Goal: Check status: Check status

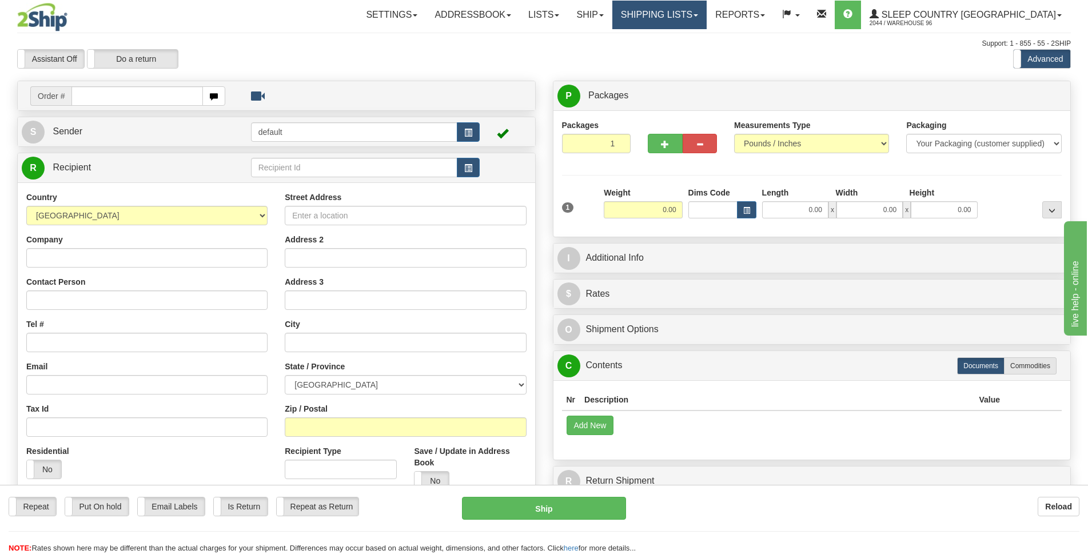
click at [707, 13] on link "Shipping lists" at bounding box center [659, 15] width 94 height 29
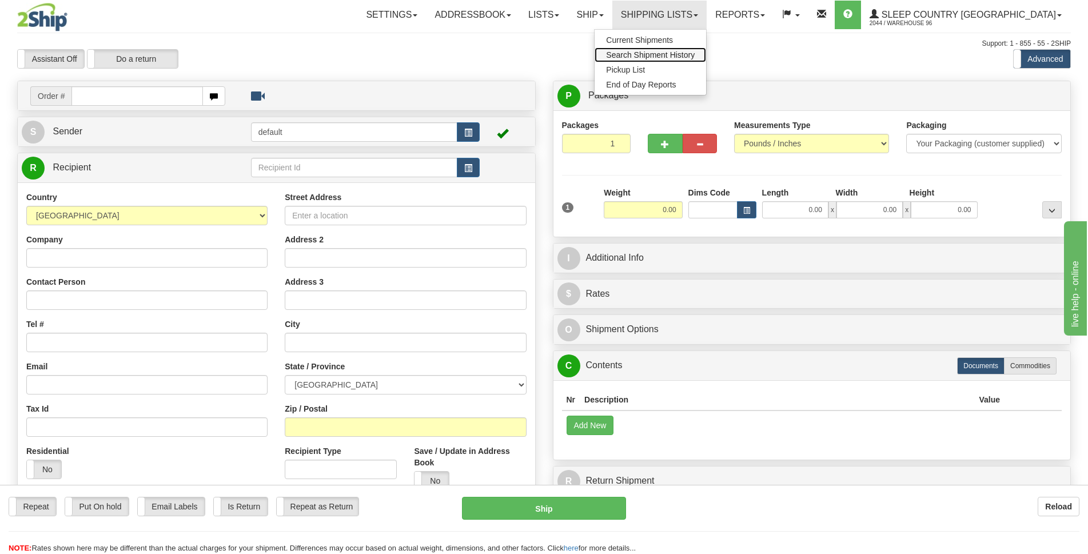
click at [695, 58] on span "Search Shipment History" at bounding box center [650, 54] width 89 height 9
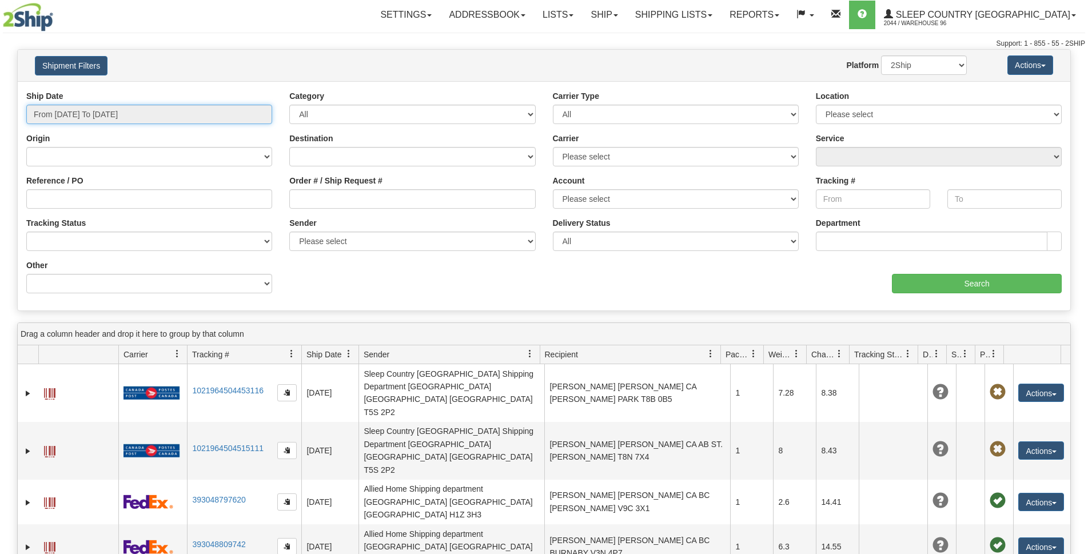
click at [192, 112] on input "From 09/09/2025 To 09/10/2025" at bounding box center [149, 114] width 246 height 19
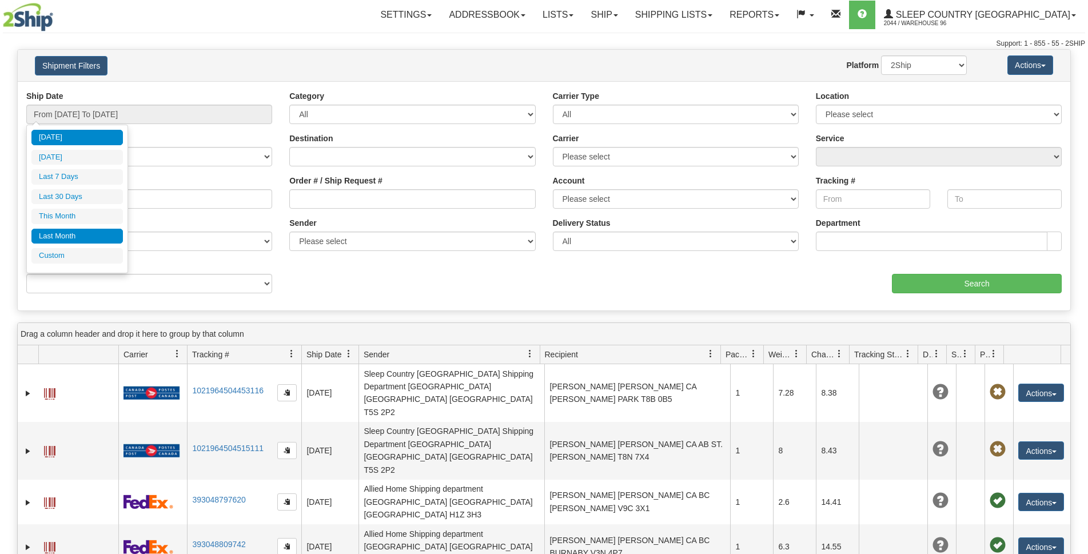
click at [63, 238] on li "Last Month" at bounding box center [76, 236] width 91 height 15
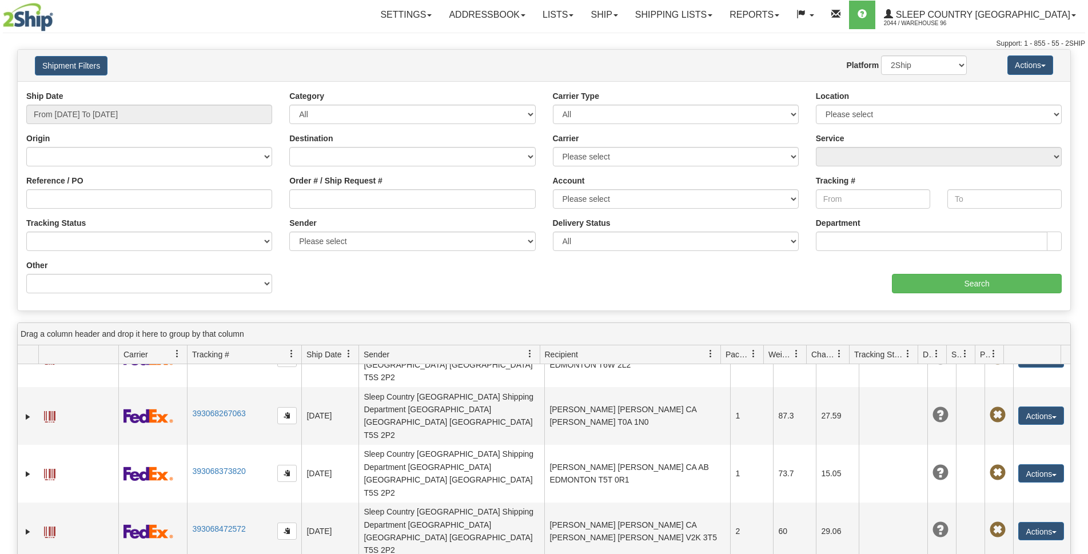
scroll to position [462, 0]
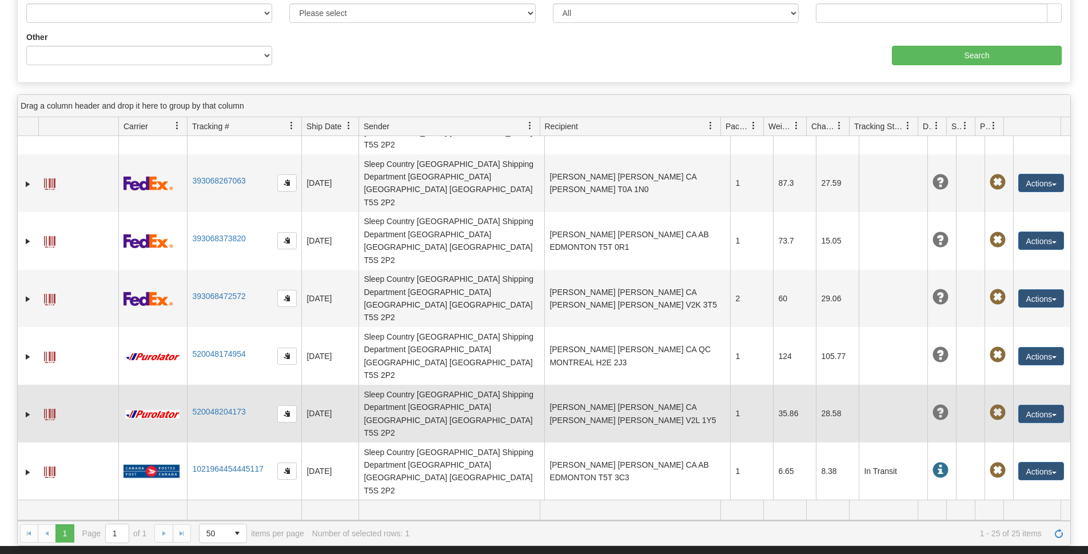
scroll to position [343, 0]
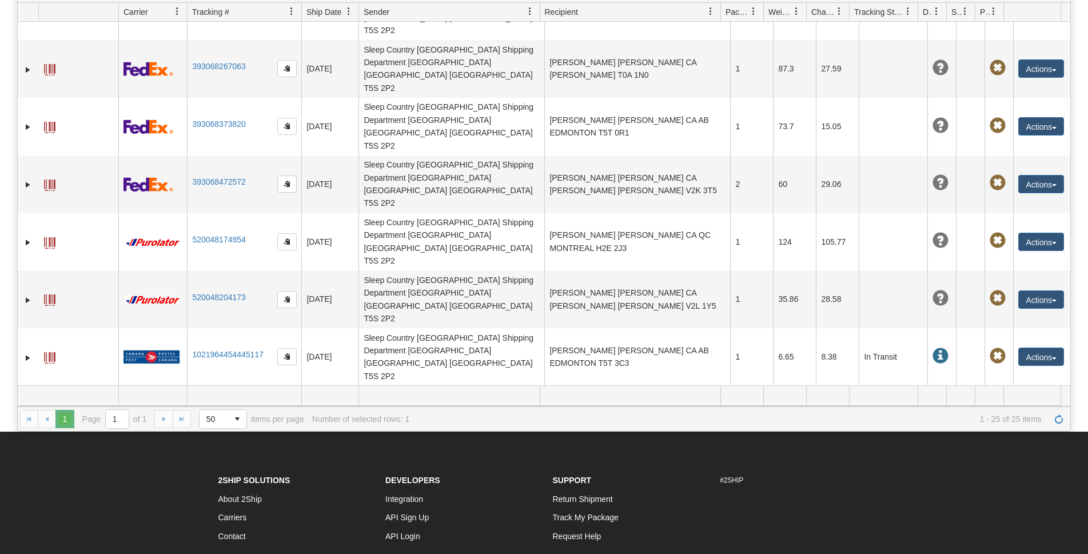
click at [63, 416] on span "1" at bounding box center [64, 419] width 18 height 18
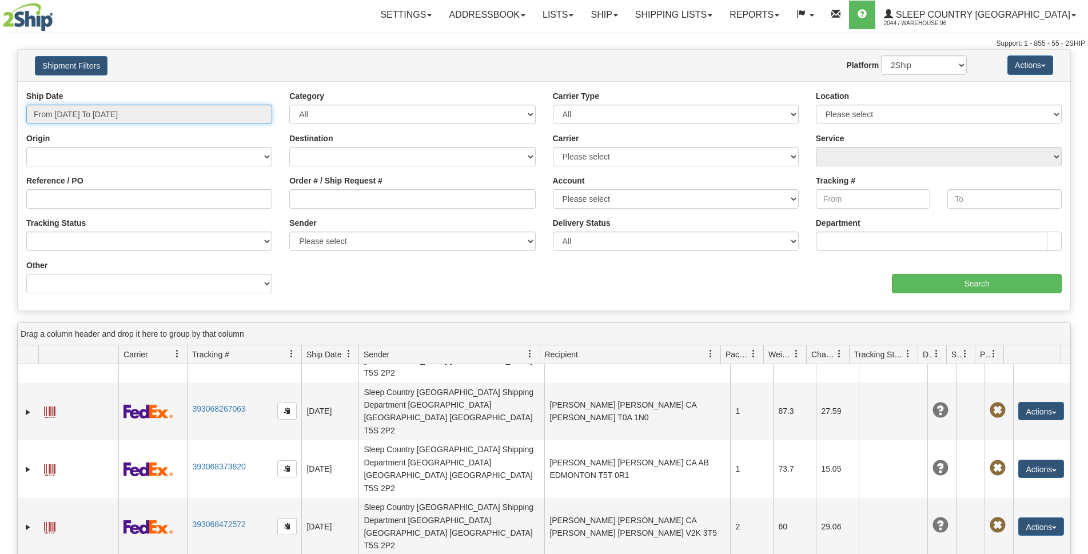
click at [208, 111] on input "From 08/01/2025 To 08/31/2025" at bounding box center [149, 114] width 246 height 19
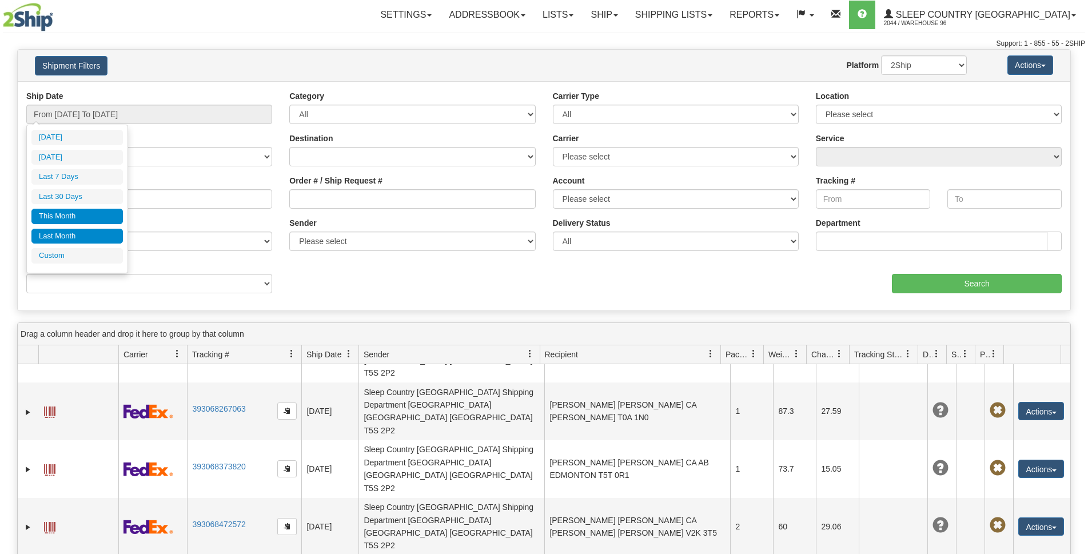
click at [64, 215] on li "This Month" at bounding box center [76, 216] width 91 height 15
type input "From 09/01/2025 To 09/30/2025"
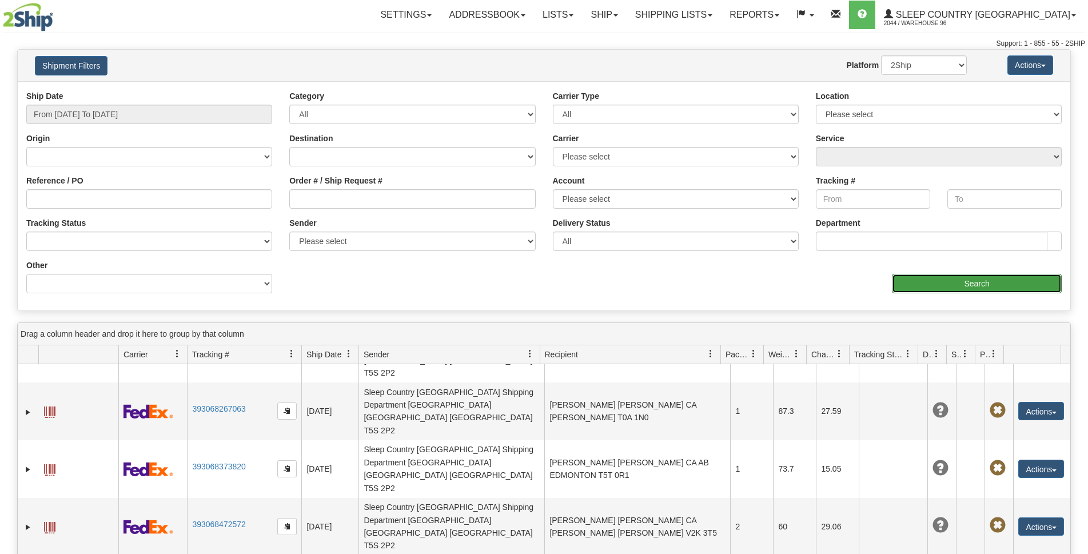
click at [992, 277] on input "Search" at bounding box center [977, 283] width 170 height 19
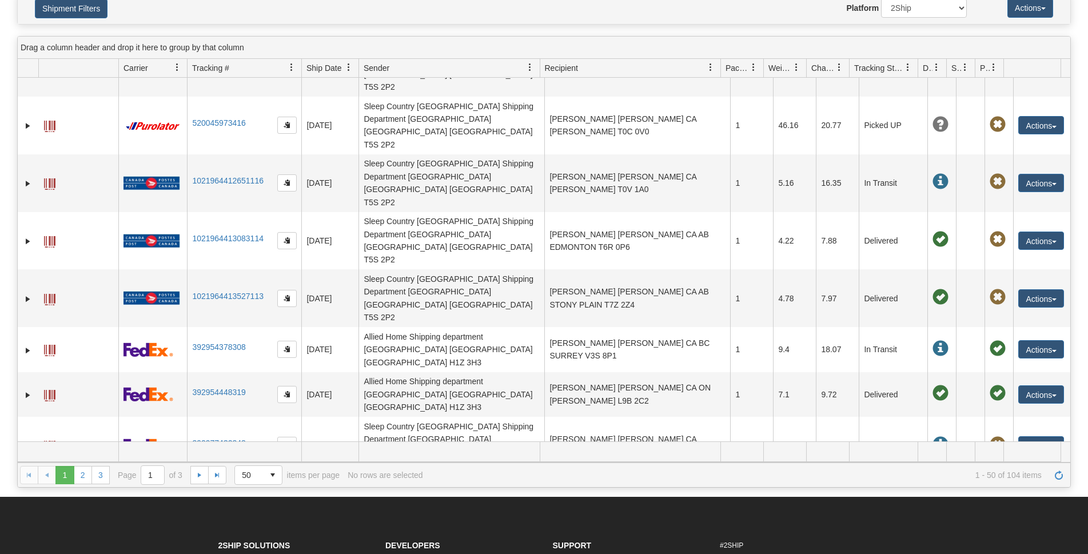
scroll to position [114, 0]
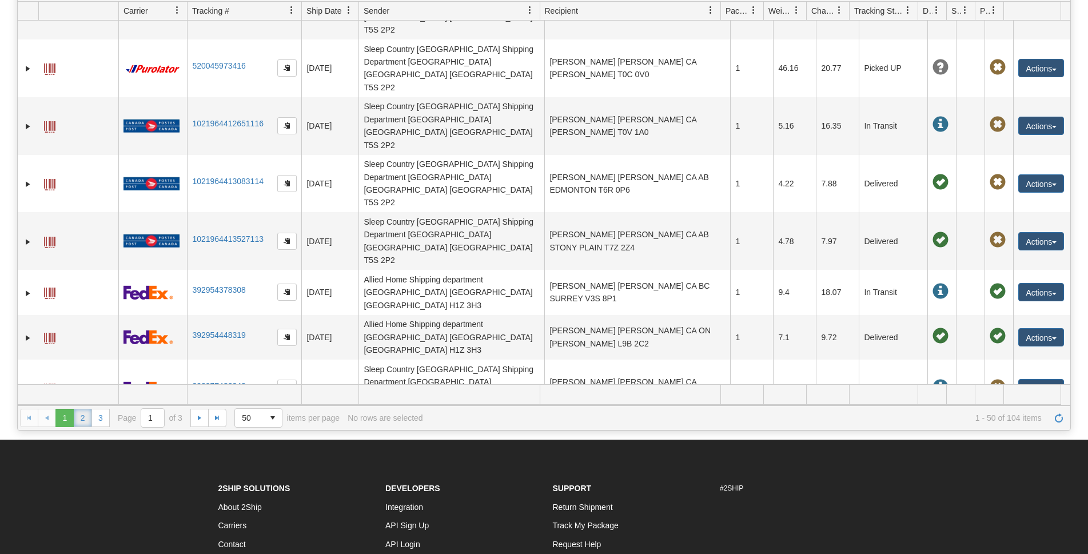
click at [80, 418] on link "2" at bounding box center [83, 418] width 18 height 18
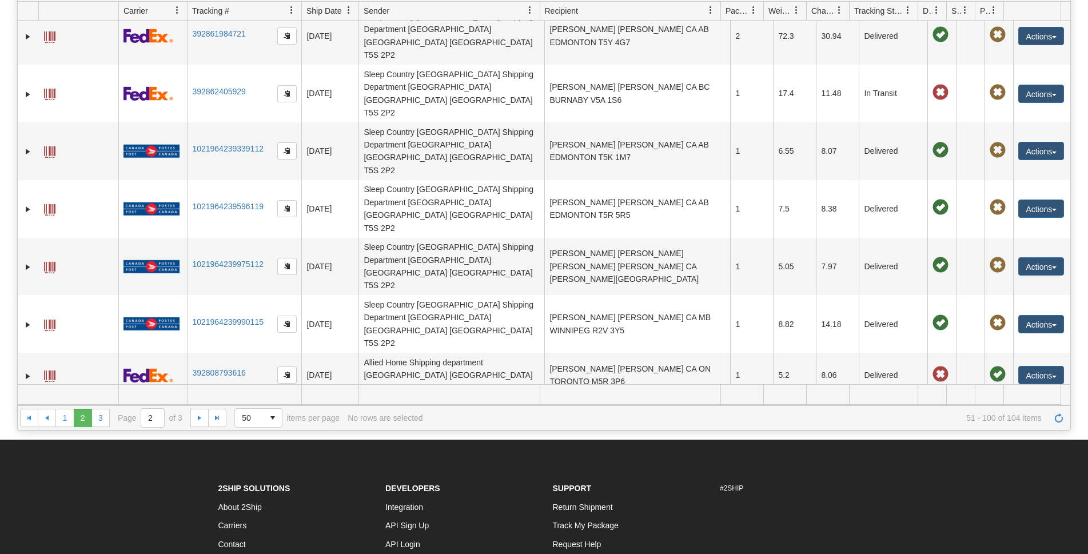
scroll to position [0, 0]
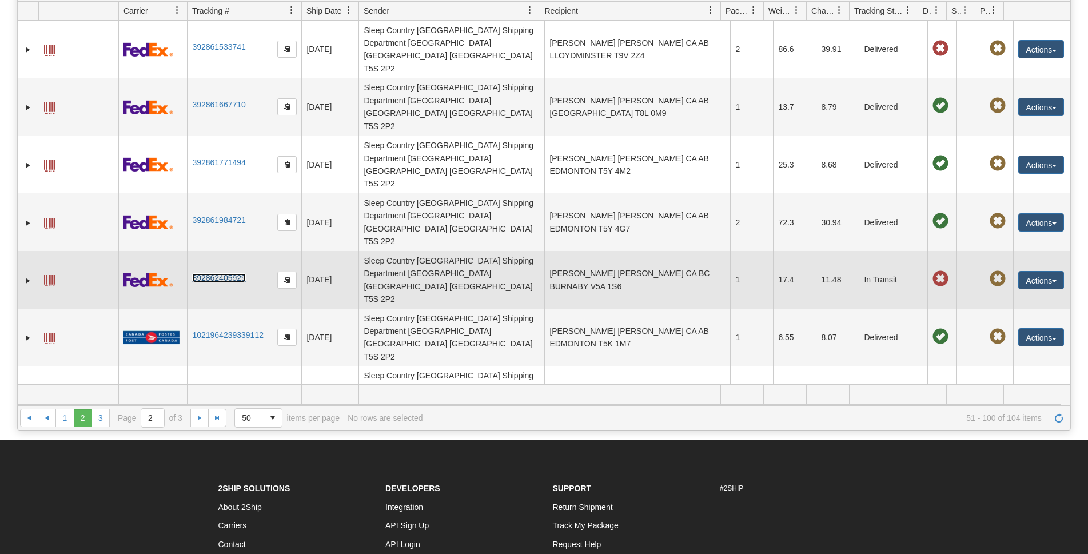
click at [216, 273] on link "392862405929" at bounding box center [218, 277] width 53 height 9
